Goal: Task Accomplishment & Management: Complete application form

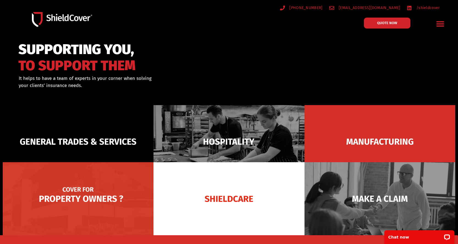
click at [106, 200] on img at bounding box center [78, 198] width 151 height 73
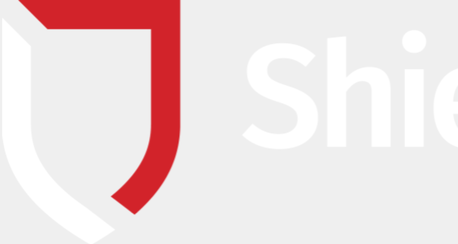
type input "Scott"
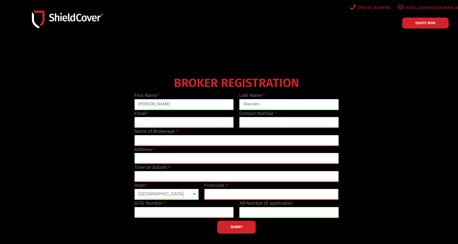
type input "Marsden"
type input "scottm@abcountrywide.com.au"
click at [267, 116] on label "Contact Number" at bounding box center [257, 113] width 37 height 7
click at [263, 121] on input "text" at bounding box center [288, 122] width 99 height 11
type input "0422377292"
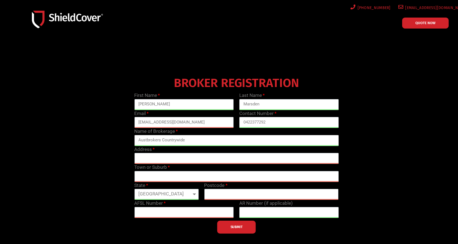
type input "Austbrokers Countrywide"
click at [168, 161] on input "text" at bounding box center [236, 158] width 204 height 11
type input "Level 2/ 35 Dalmore Drive"
click at [188, 172] on input "text" at bounding box center [236, 176] width 204 height 11
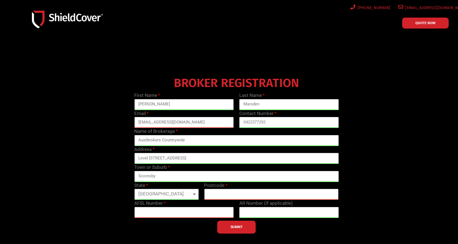
type input "Scoresby"
click at [169, 197] on select "Queensland New South Wales Northern Territory South Australia Tasmania Victoria…" at bounding box center [166, 194] width 64 height 11
select select "VIC"
click at [134, 189] on select "Queensland New South Wales Northern Territory South Australia Tasmania Victoria…" at bounding box center [166, 194] width 64 height 11
click at [233, 196] on input "text" at bounding box center [271, 194] width 134 height 11
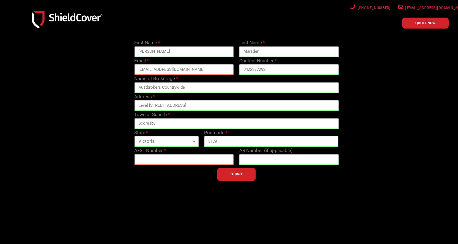
scroll to position [55, 0]
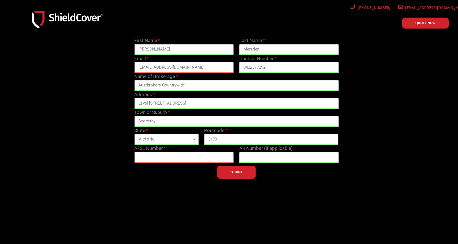
type input "3179"
click at [181, 160] on input "text" at bounding box center [183, 157] width 99 height 11
click at [142, 156] on input "text" at bounding box center [183, 157] width 99 height 11
type input "1"
type input "1111"
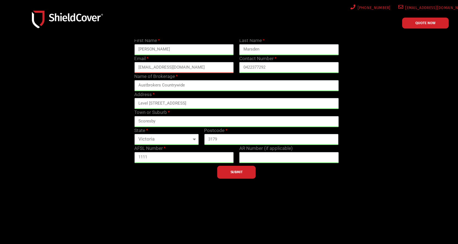
click at [233, 173] on span "SUBMIT" at bounding box center [236, 172] width 12 height 1
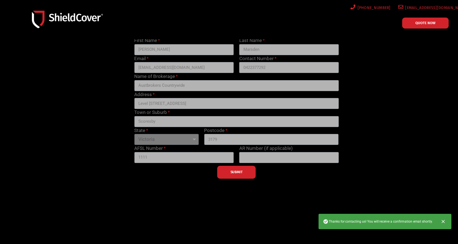
drag, startPoint x: 238, startPoint y: 193, endPoint x: 241, endPoint y: 172, distance: 21.7
click at [239, 194] on div at bounding box center [229, 102] width 458 height 237
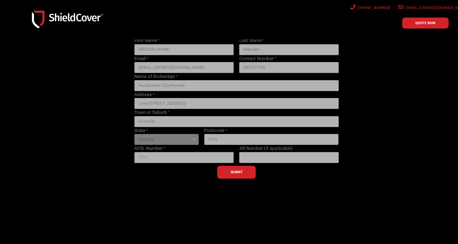
click at [239, 169] on div "SUBMIT" at bounding box center [236, 171] width 210 height 16
